Goal: Transaction & Acquisition: Purchase product/service

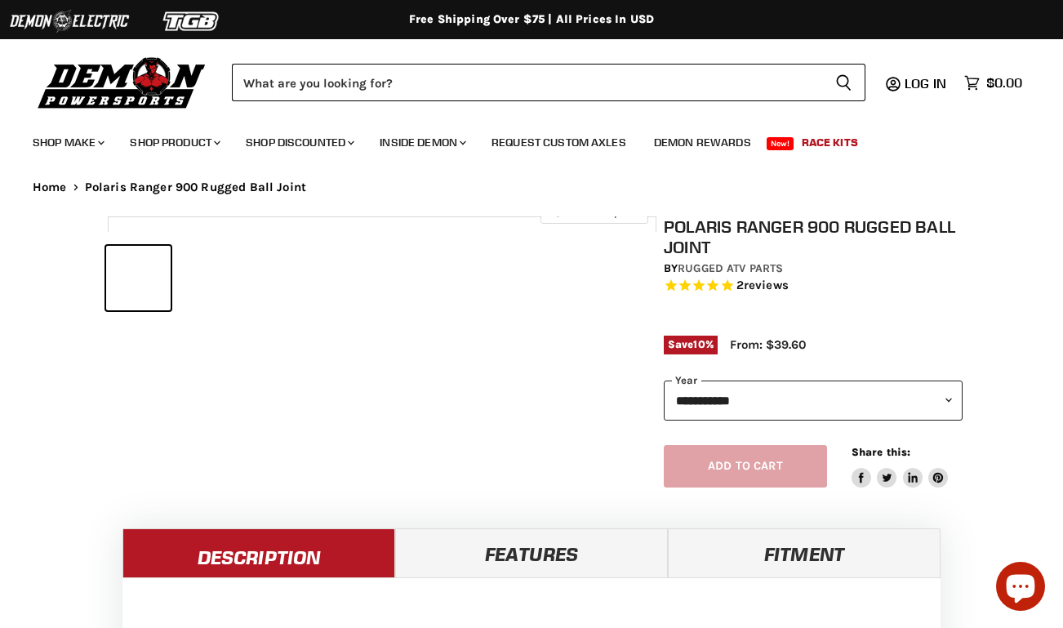
select select "******"
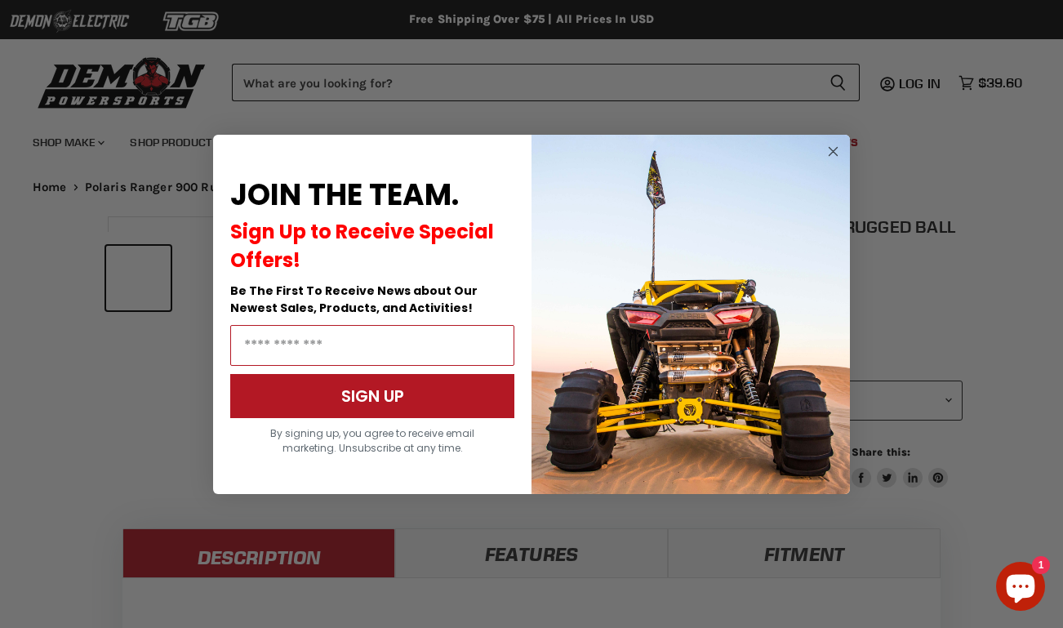
select select "******"
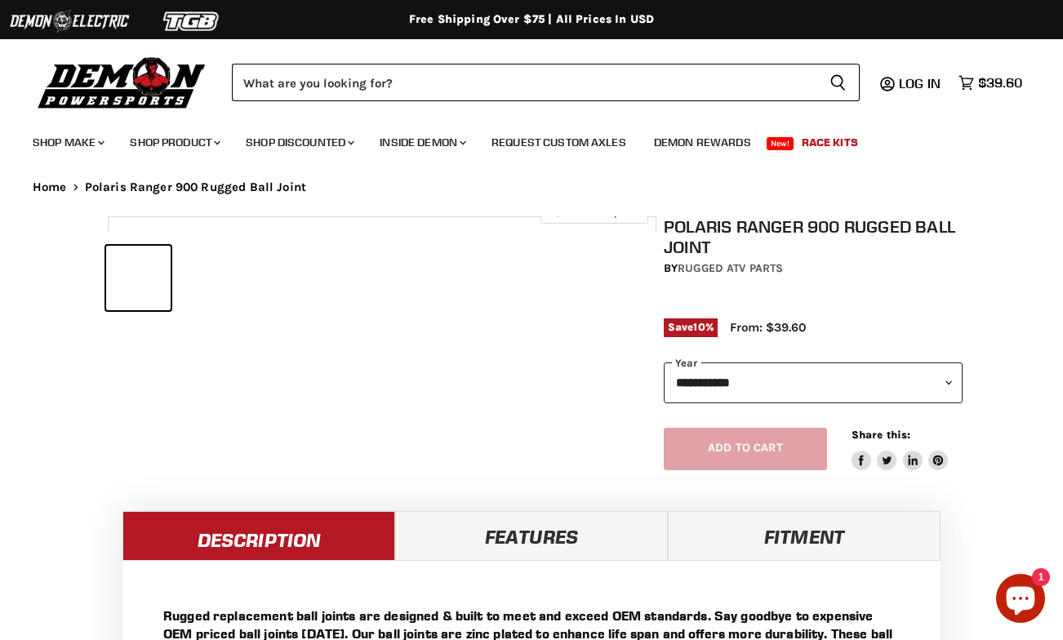
select select "******"
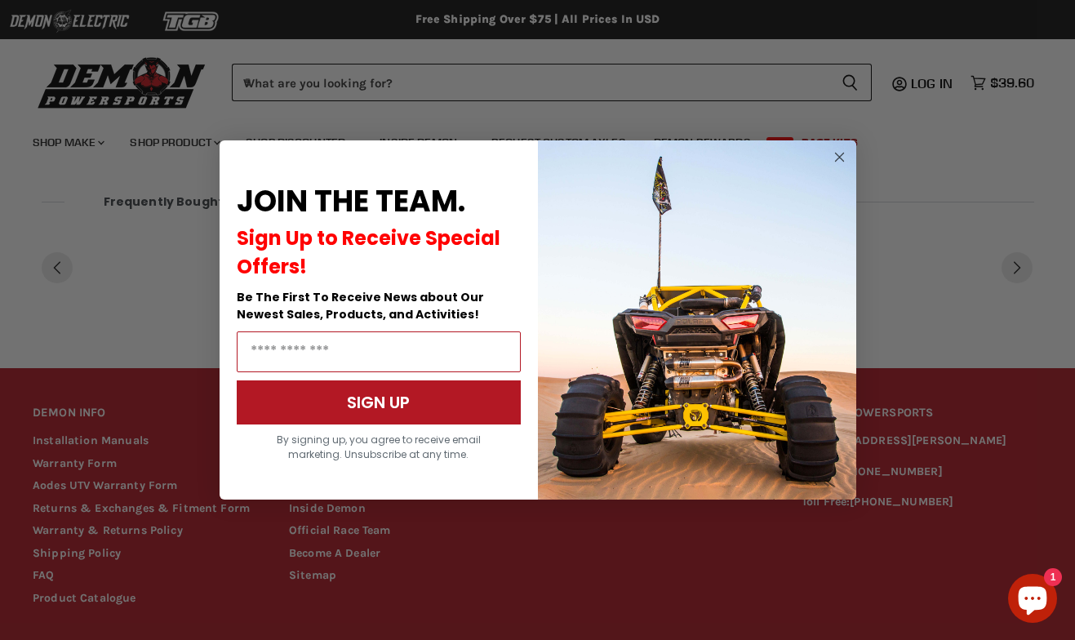
scroll to position [1275, 0]
